Goal: Use online tool/utility

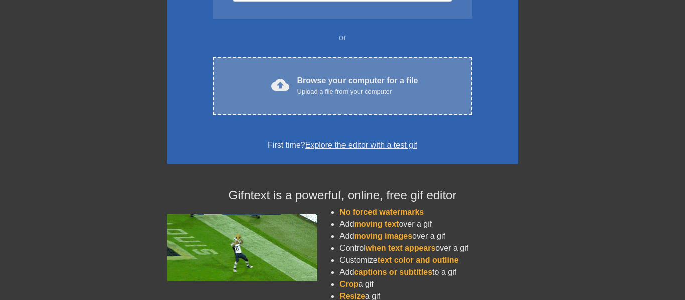
scroll to position [136, 0]
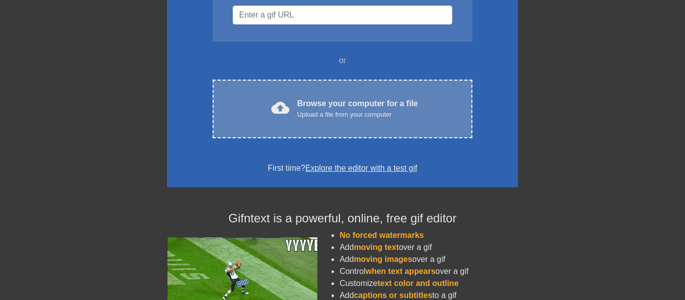
click at [285, 111] on span "cloud_upload" at bounding box center [280, 108] width 18 height 18
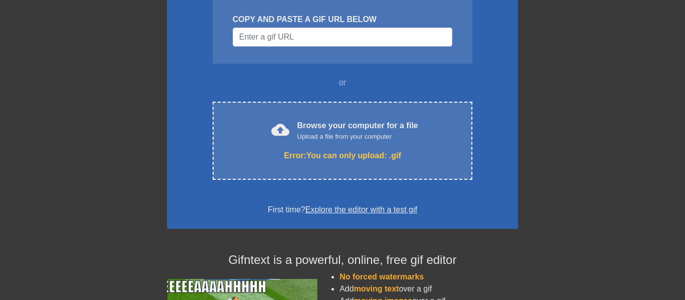
scroll to position [106, 0]
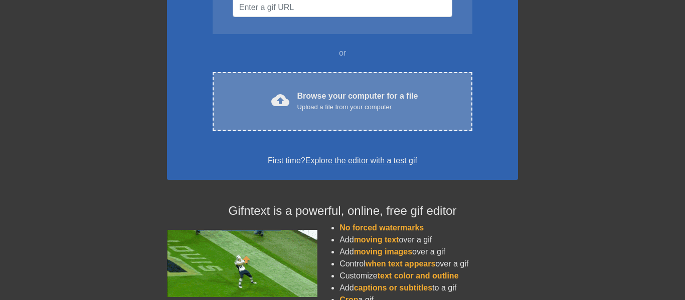
scroll to position [142, 0]
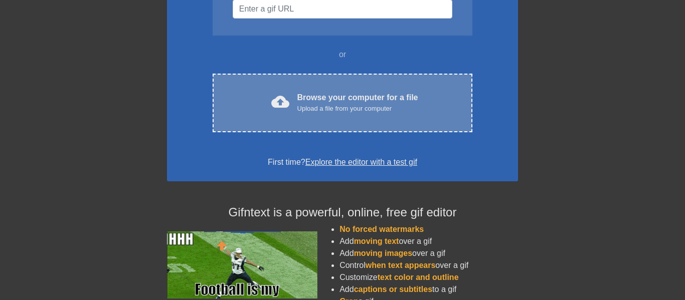
click at [301, 118] on div "cloud_upload Browse your computer for a file Upload a file from your computer C…" at bounding box center [342, 103] width 260 height 59
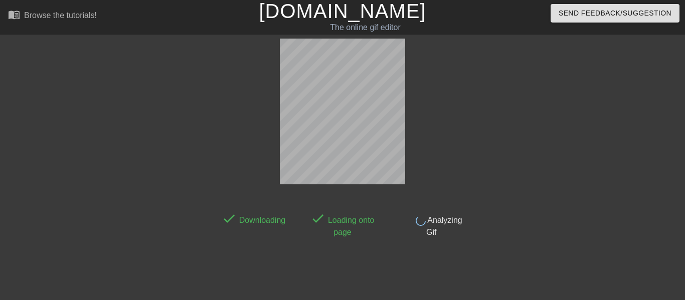
scroll to position [0, 0]
